Goal: Check status: Check status

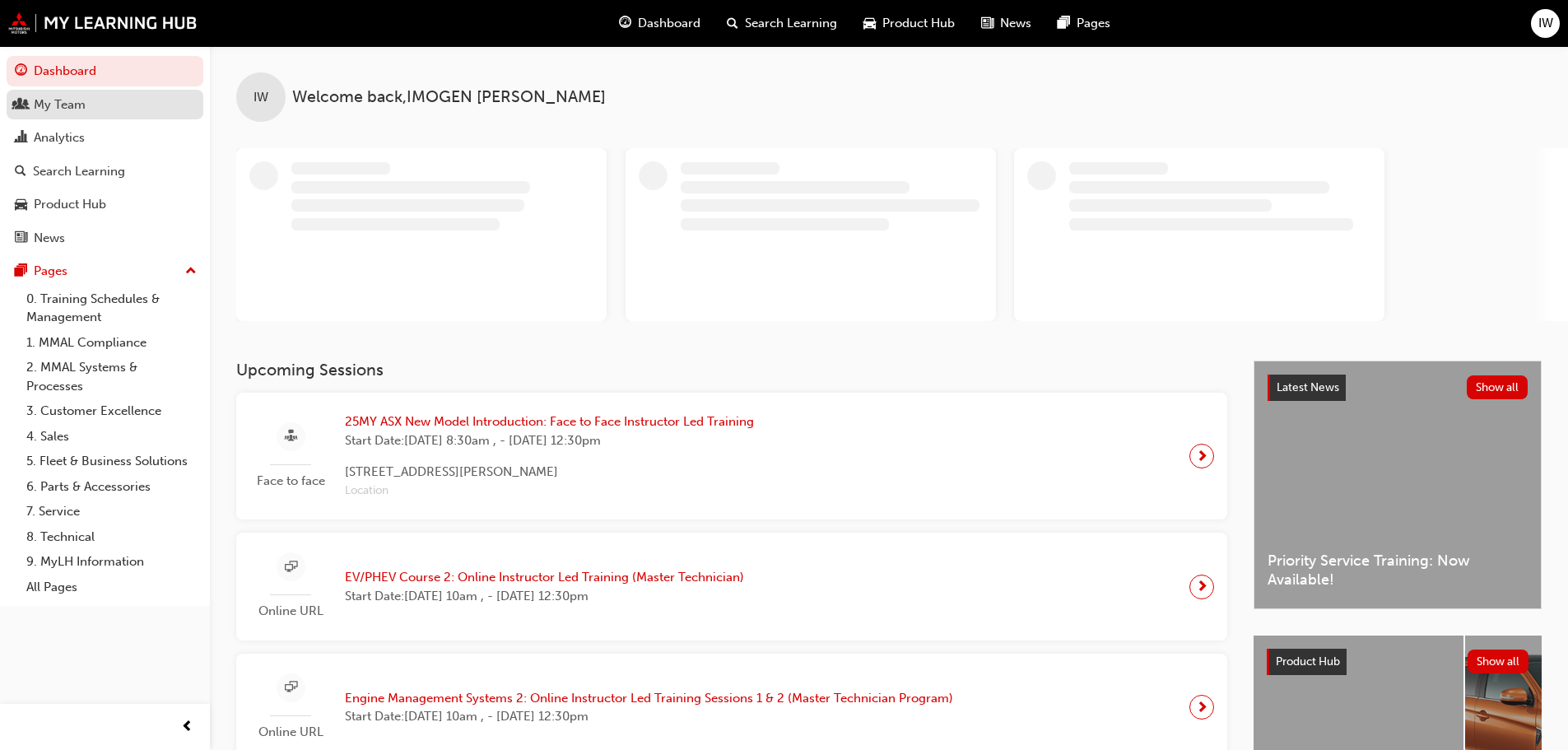
click at [43, 103] on div "My Team" at bounding box center [59, 104] width 52 height 19
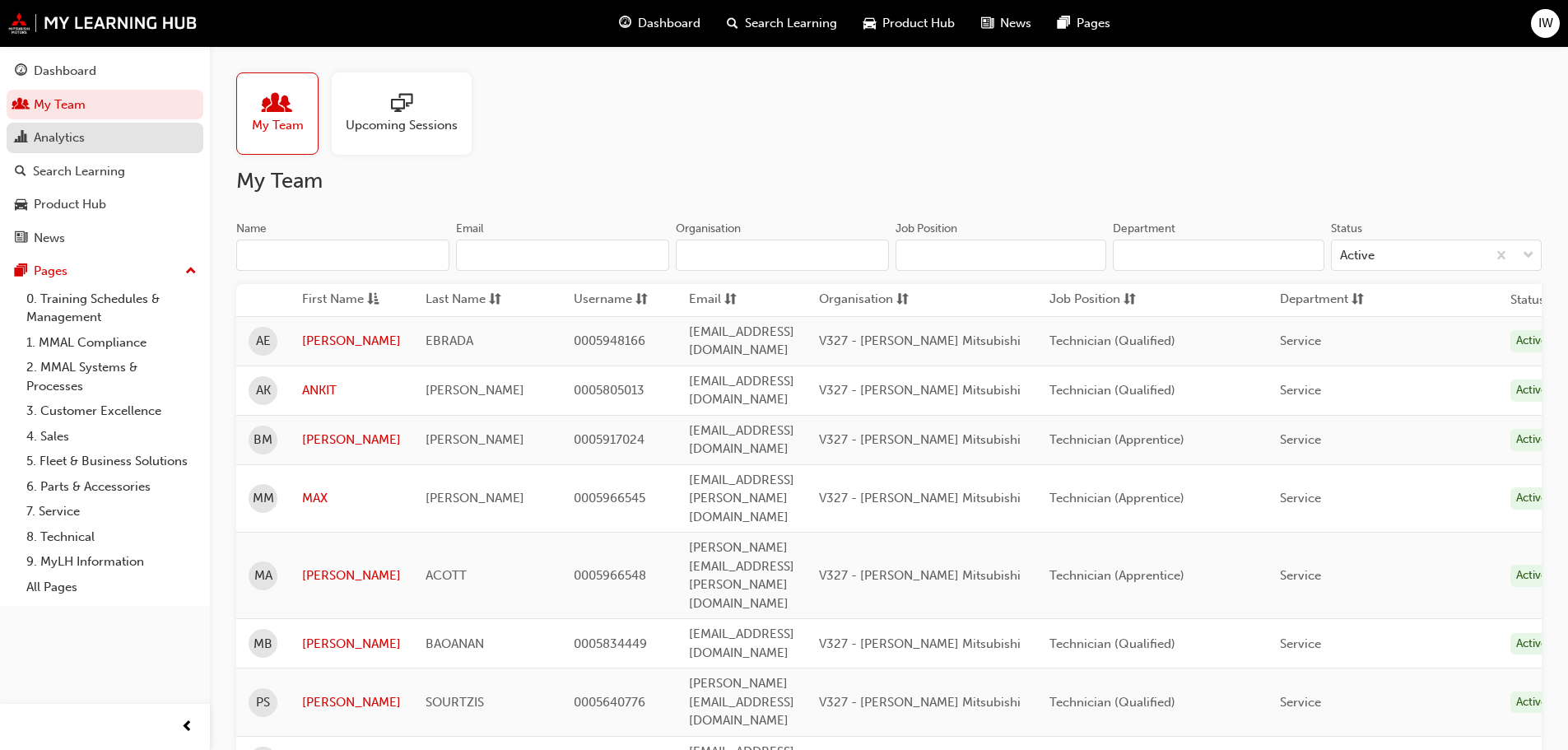
click at [62, 144] on div "Analytics" at bounding box center [59, 137] width 51 height 19
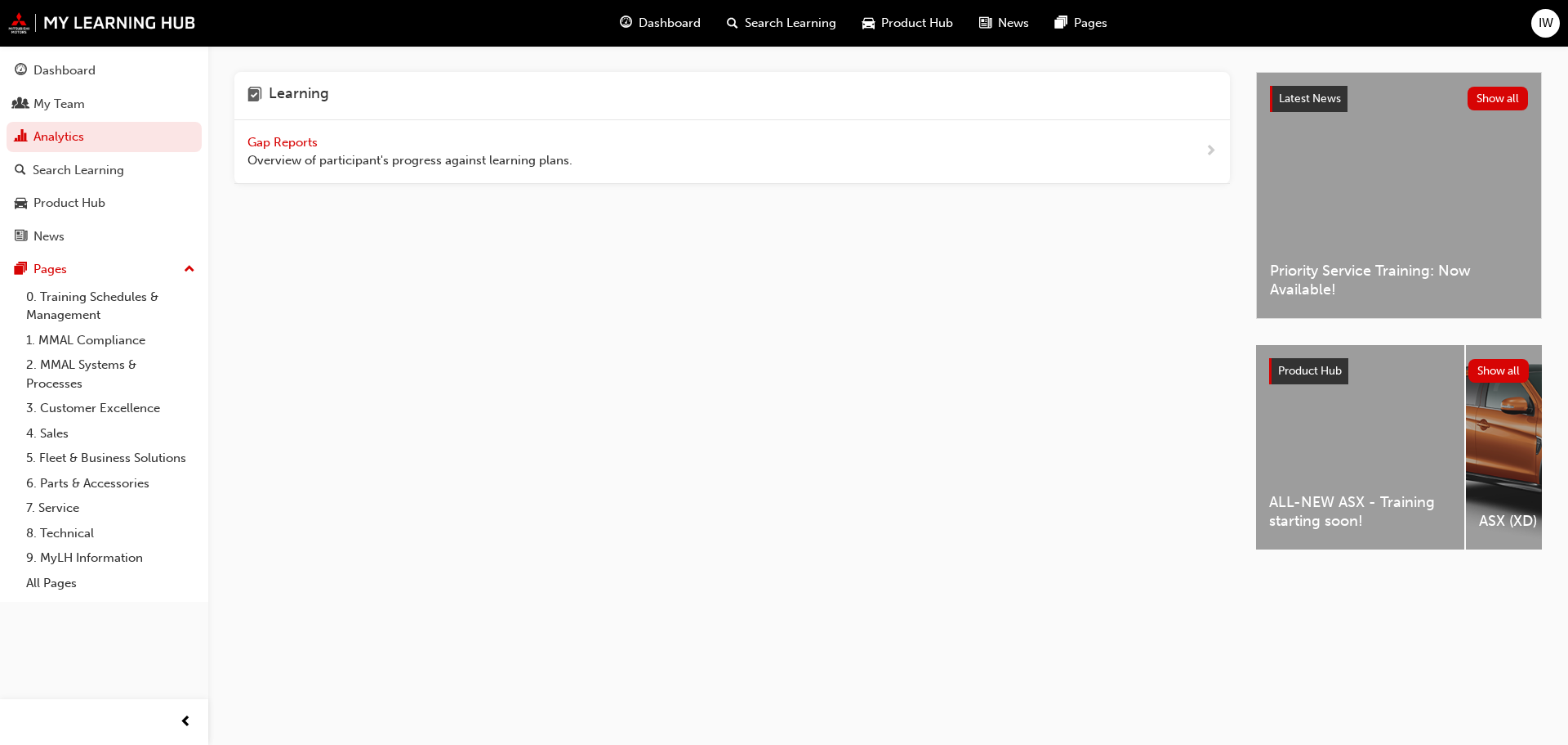
click at [502, 156] on span "Overview of participant's progress against learning plans." at bounding box center [410, 160] width 325 height 19
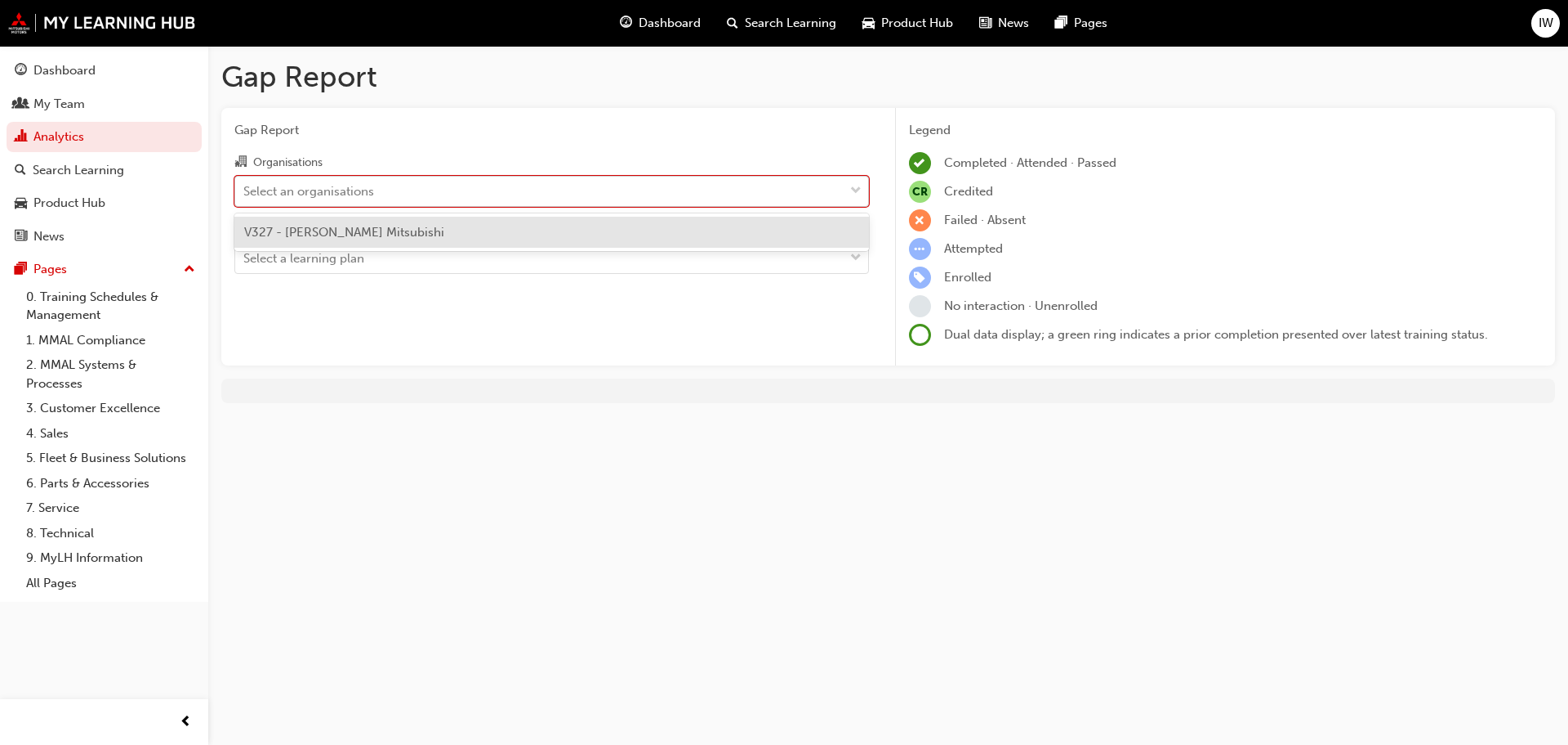
click at [356, 201] on div "Select an organisations" at bounding box center [539, 190] width 608 height 28
click at [245, 197] on input "Organisations option V327 - [PERSON_NAME] Mitsubishi focused, 1 of 1. 1 result …" at bounding box center [245, 190] width 2 height 14
click at [359, 231] on span "V327 - [PERSON_NAME] Mitsubishi" at bounding box center [344, 232] width 200 height 15
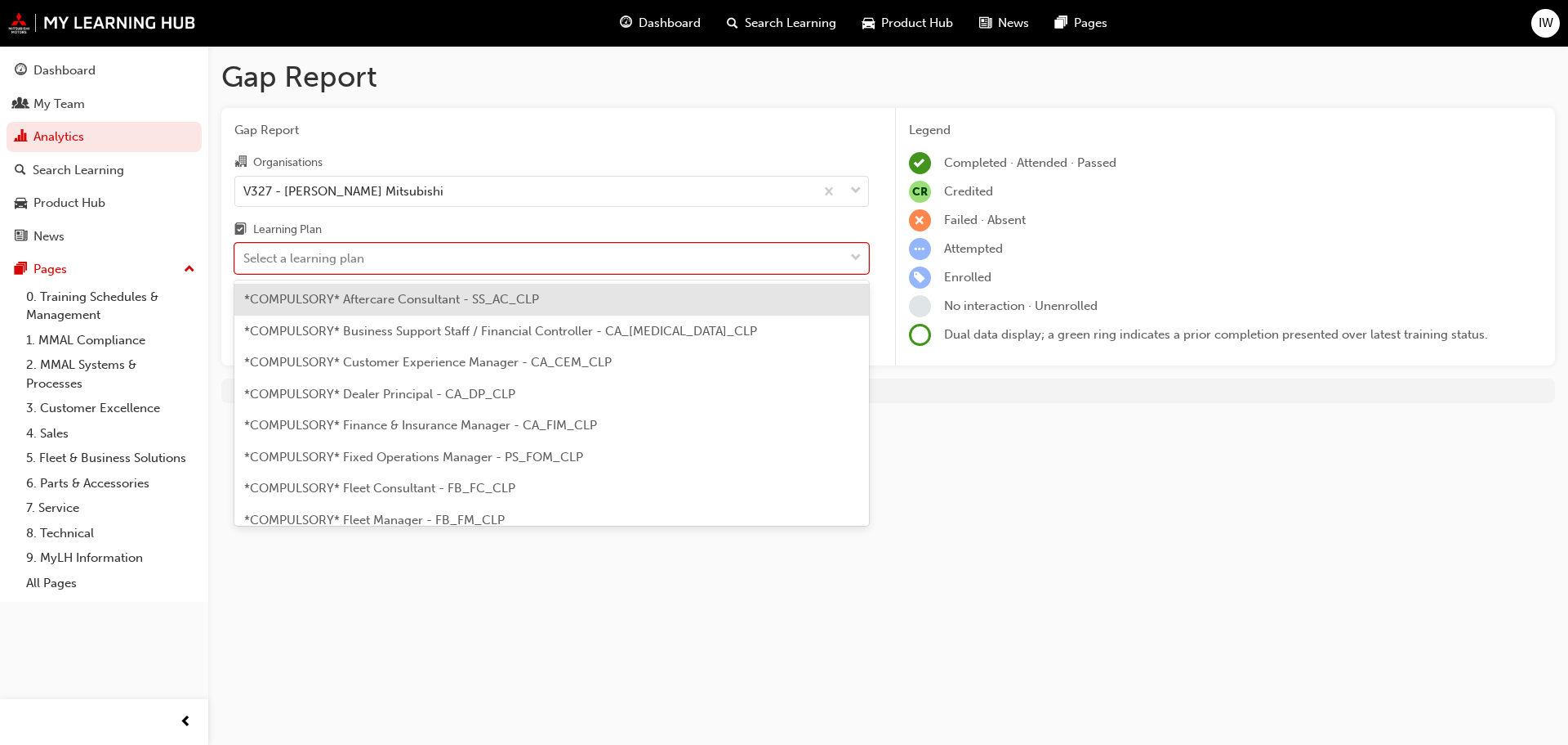
click at [357, 268] on div "Select a learning plan" at bounding box center [539, 258] width 608 height 28
click at [245, 265] on input "Learning Plan option *COMPULSORY* Aftercare Consultant - SS_AC_CLP focused, 1 o…" at bounding box center [245, 257] width 2 height 14
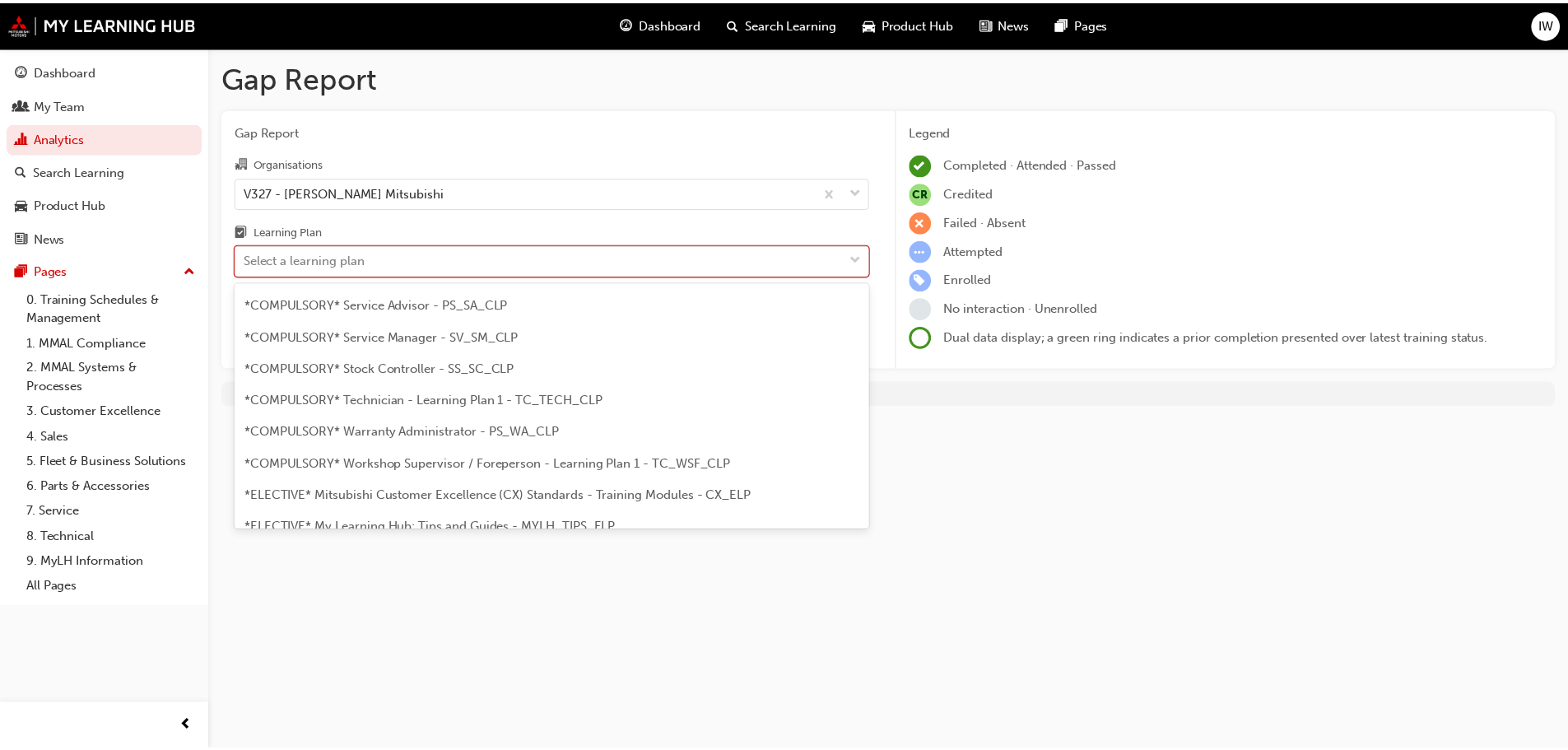
scroll to position [576, 0]
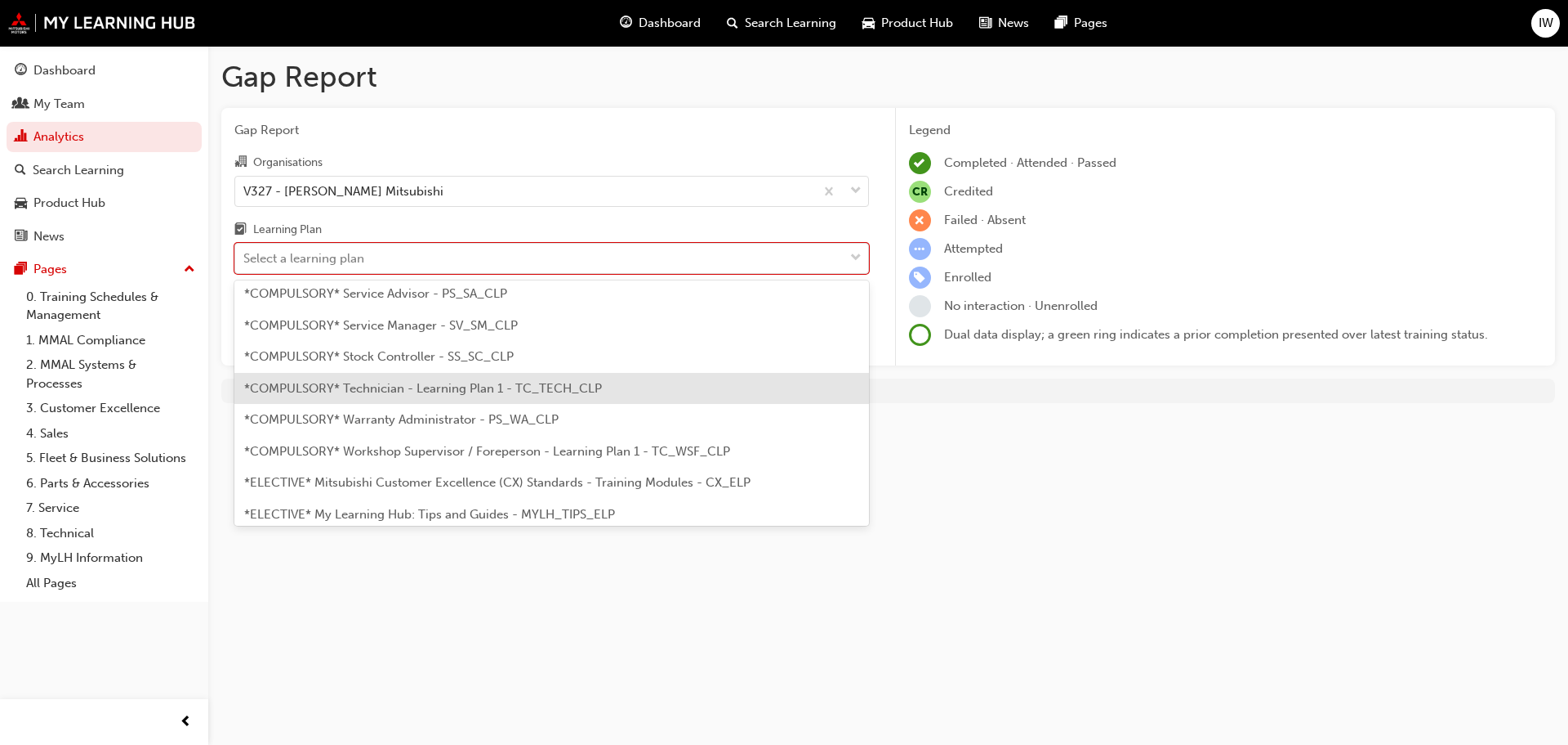
click at [483, 395] on span "*COMPULSORY* Technician - Learning Plan 1 - TC_TECH_CLP" at bounding box center [423, 388] width 358 height 15
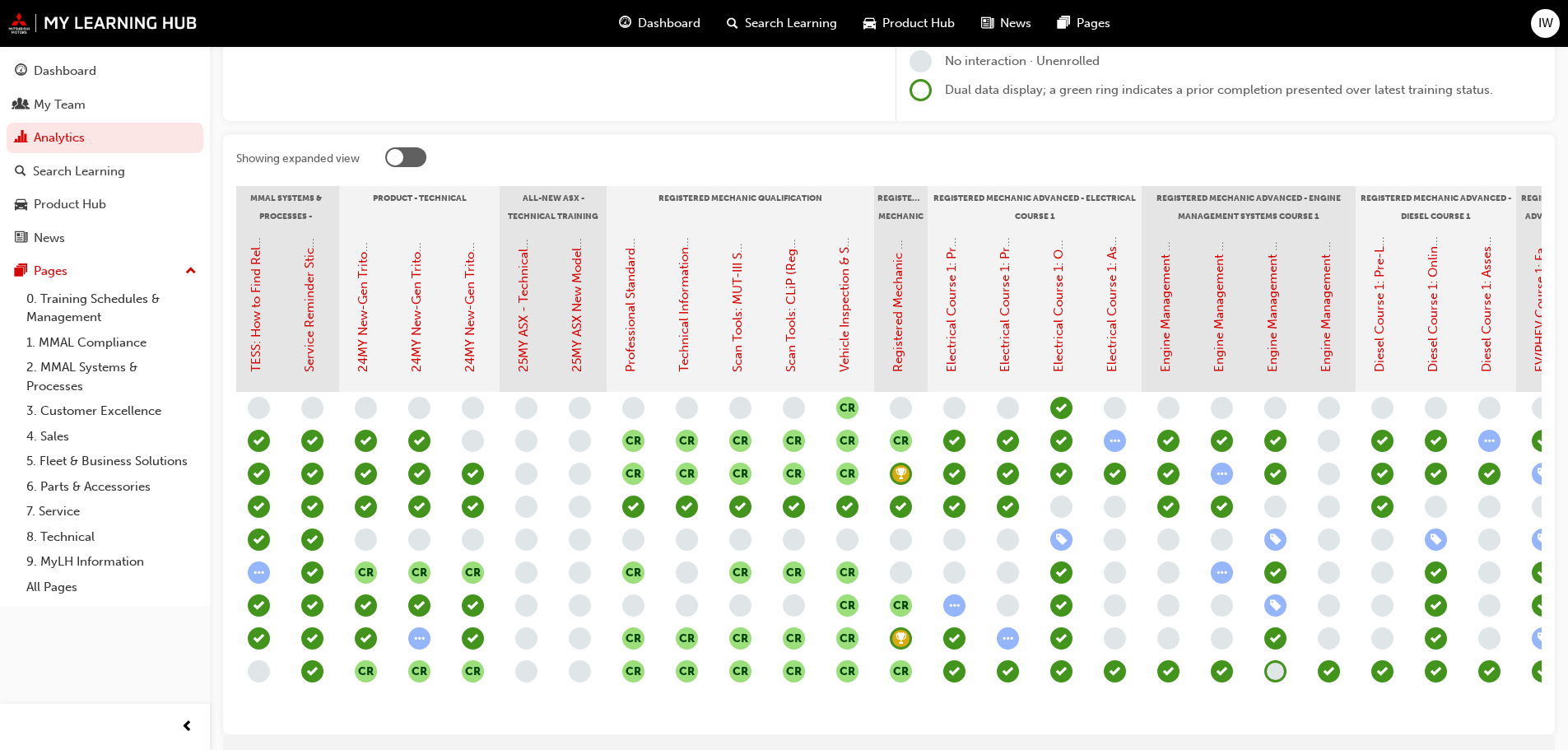
scroll to position [0, 521]
